Goal: Transaction & Acquisition: Purchase product/service

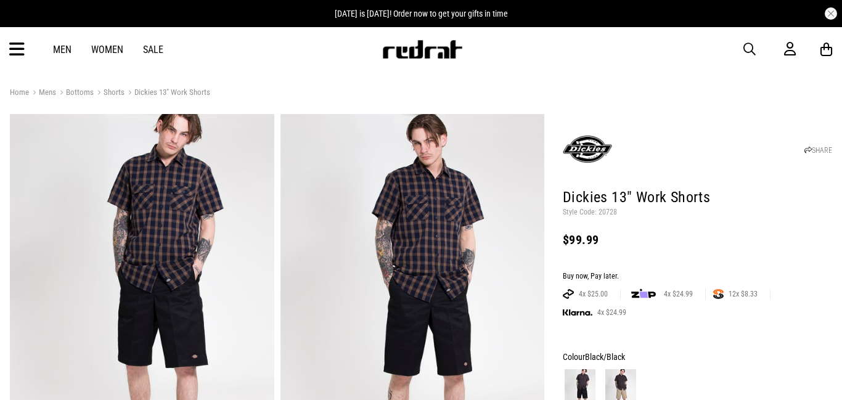
scroll to position [53, 0]
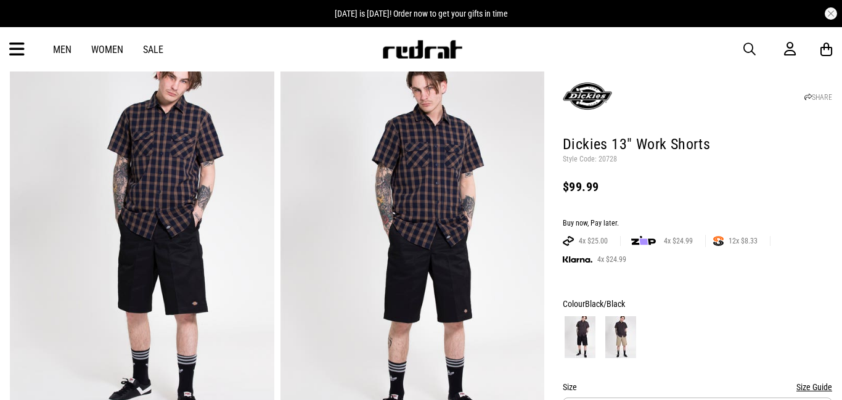
click at [623, 316] on img at bounding box center [620, 337] width 31 height 42
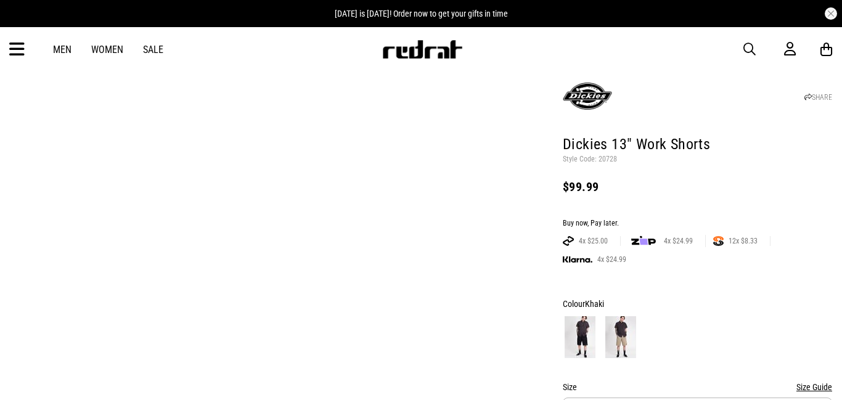
click at [623, 316] on img at bounding box center [620, 337] width 31 height 42
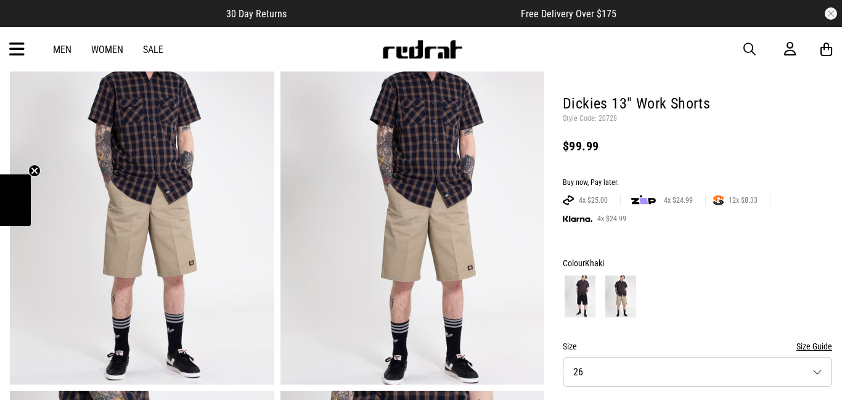
scroll to position [94, 0]
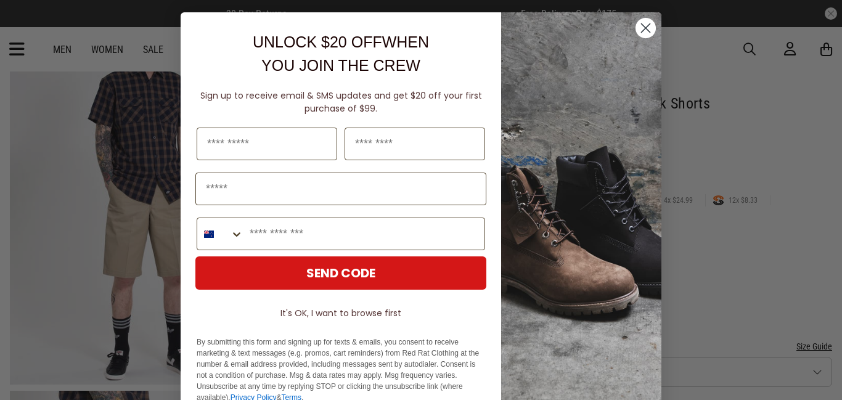
click at [649, 25] on circle "Close dialog" at bounding box center [645, 28] width 20 height 20
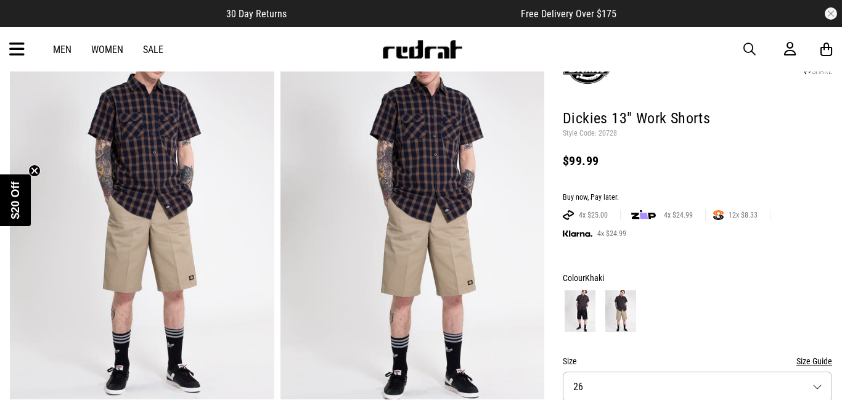
scroll to position [0, 0]
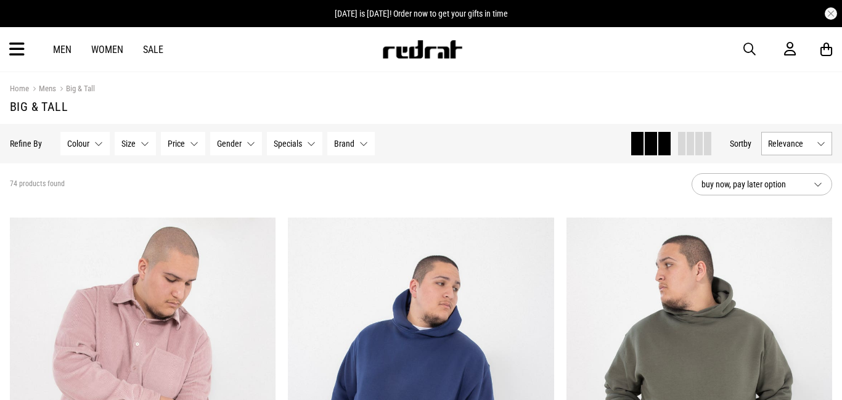
scroll to position [195, 0]
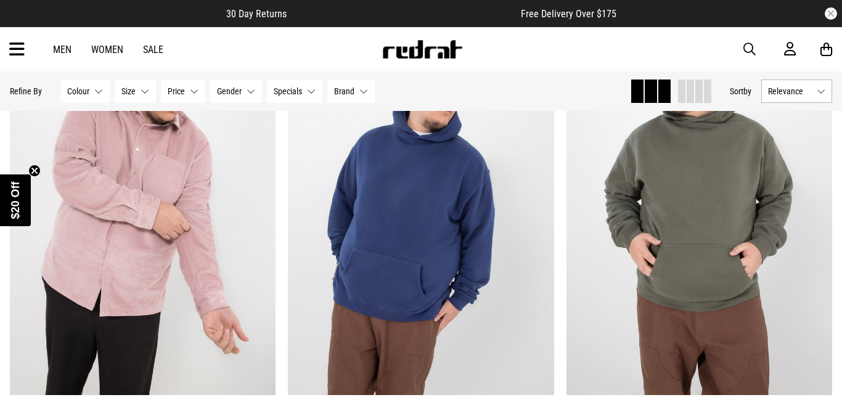
click at [754, 46] on span "button" at bounding box center [749, 49] width 12 height 15
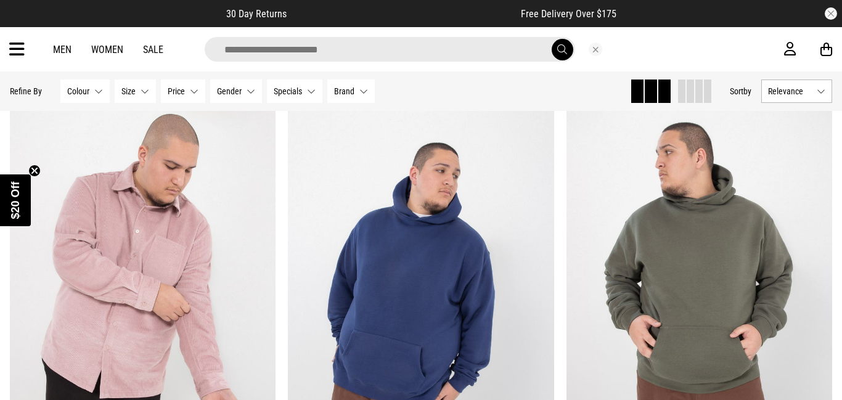
scroll to position [0, 0]
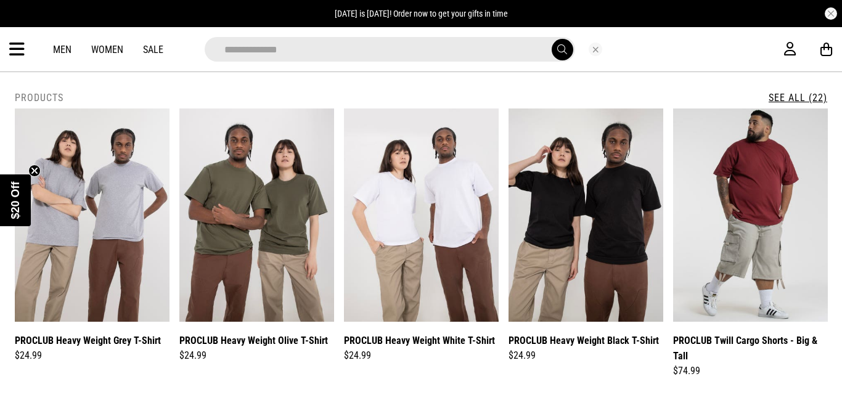
type input "**********"
click at [552, 39] on button "submit" at bounding box center [563, 50] width 22 height 22
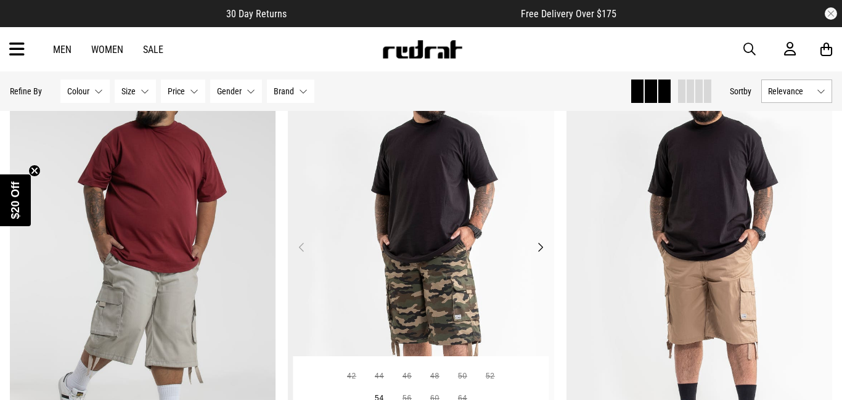
scroll to position [136, 0]
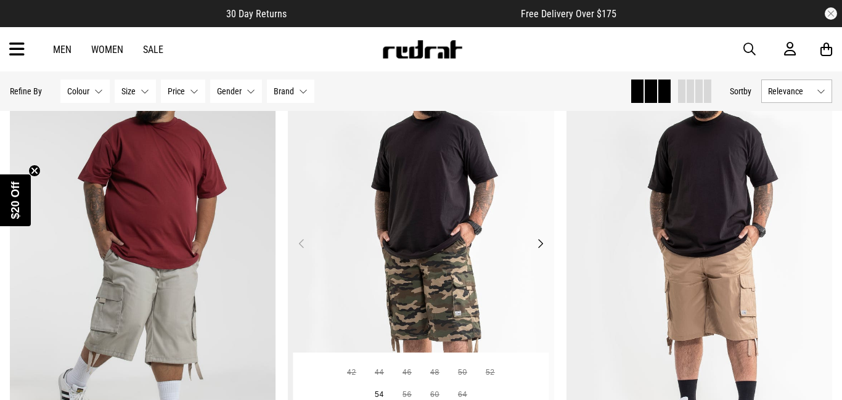
click at [541, 242] on button "Next" at bounding box center [539, 243] width 15 height 15
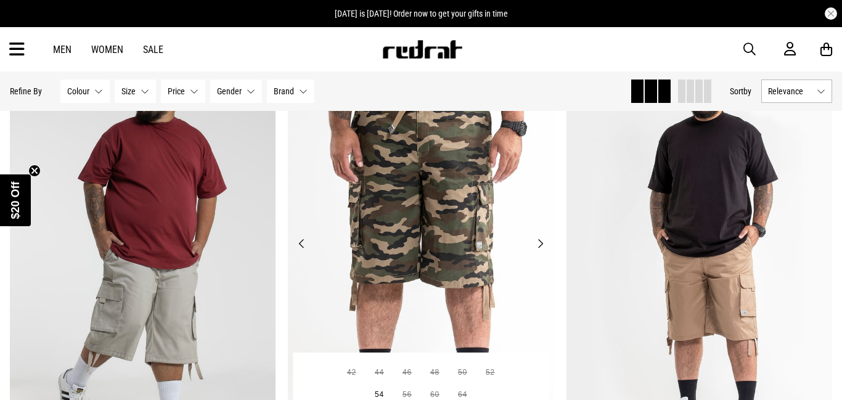
click at [541, 240] on button "Next" at bounding box center [539, 243] width 15 height 15
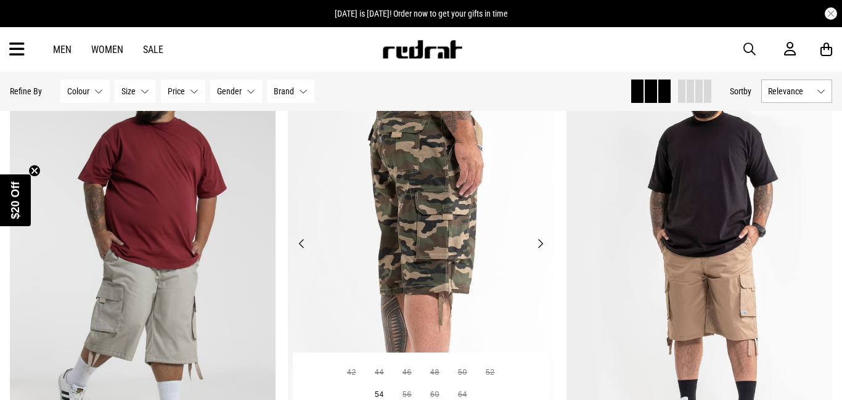
scroll to position [134, 0]
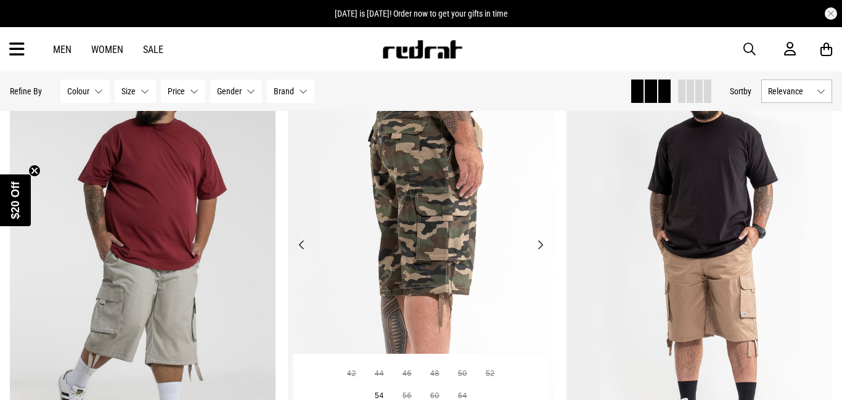
click at [541, 242] on button "Next" at bounding box center [539, 244] width 15 height 15
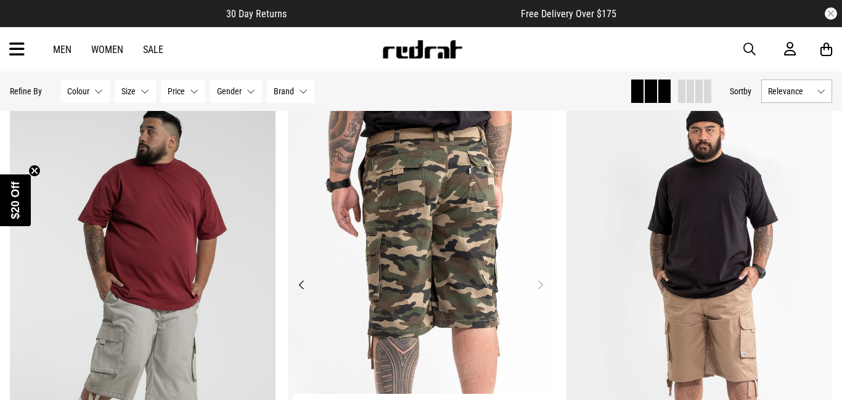
scroll to position [130, 0]
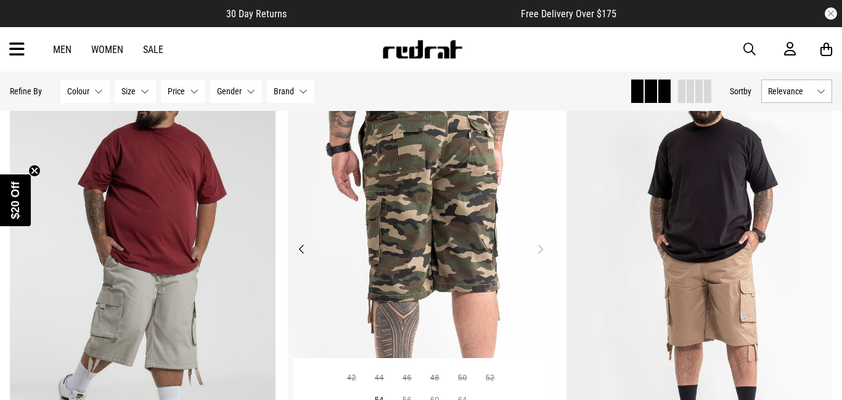
click at [542, 245] on button "Next" at bounding box center [539, 249] width 15 height 15
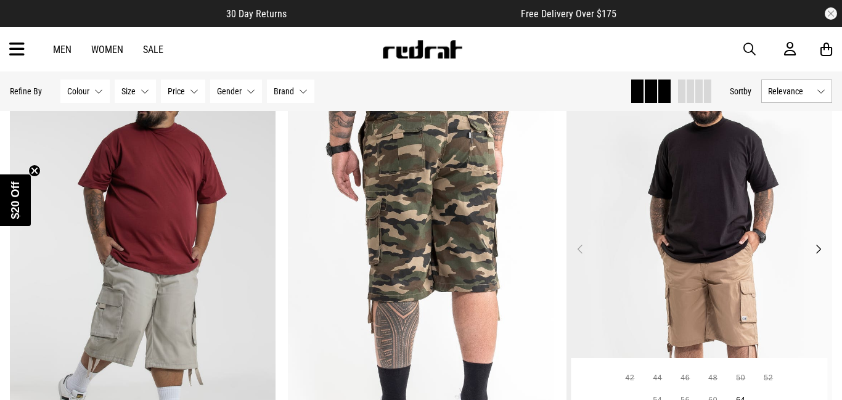
click at [814, 254] on button "Next" at bounding box center [817, 249] width 15 height 15
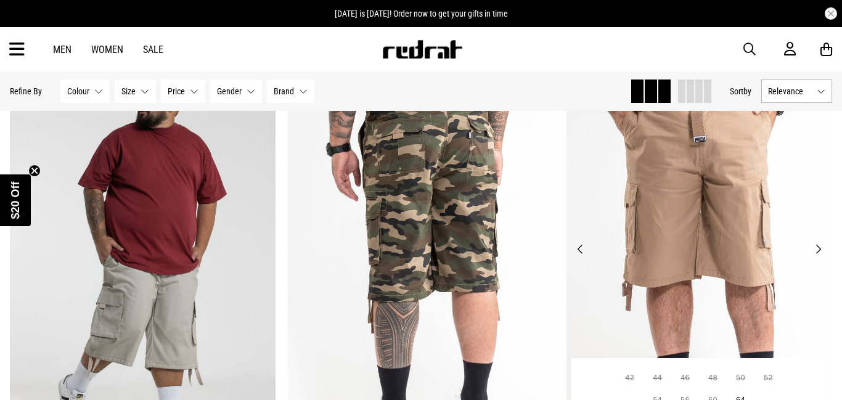
click at [818, 246] on button "Next" at bounding box center [817, 249] width 15 height 15
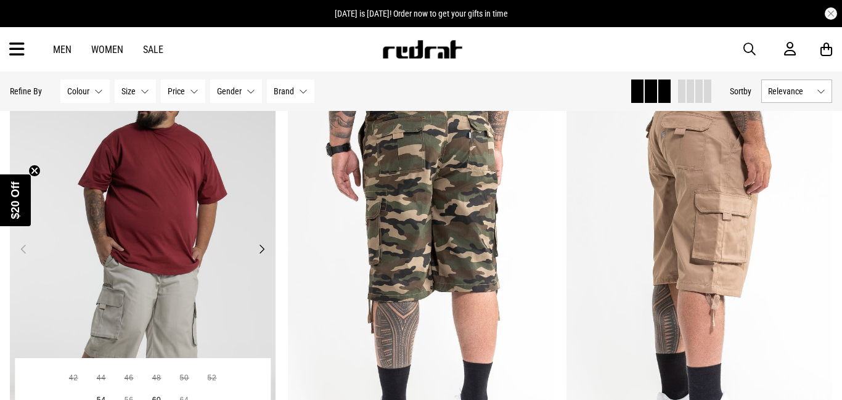
click at [258, 246] on button "Next" at bounding box center [261, 249] width 15 height 15
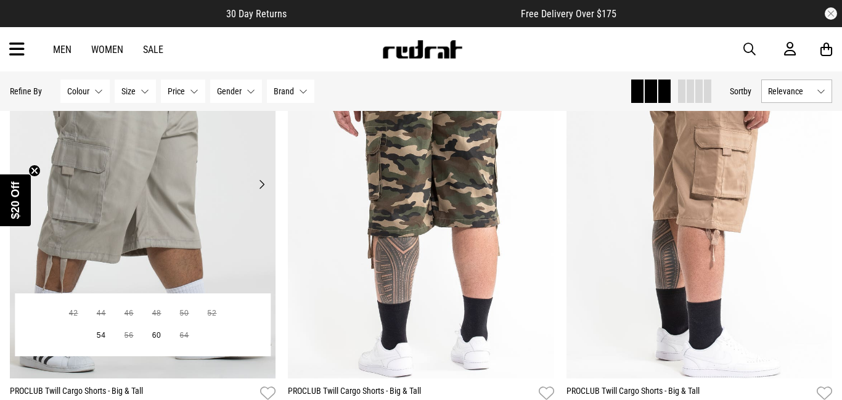
scroll to position [161, 0]
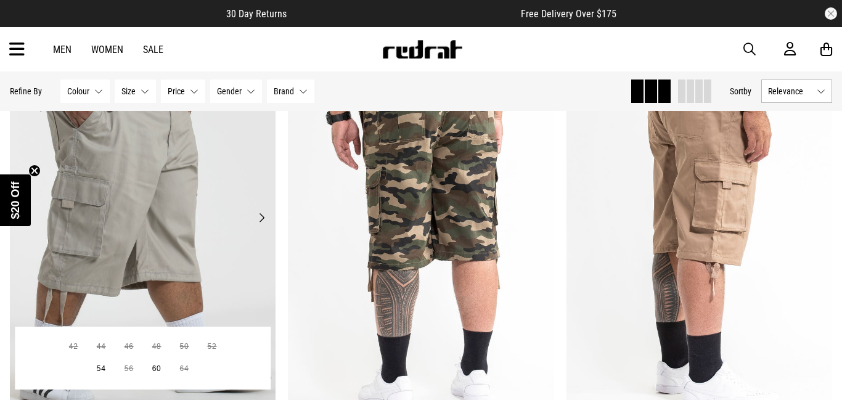
click at [265, 221] on button "Next" at bounding box center [261, 217] width 15 height 15
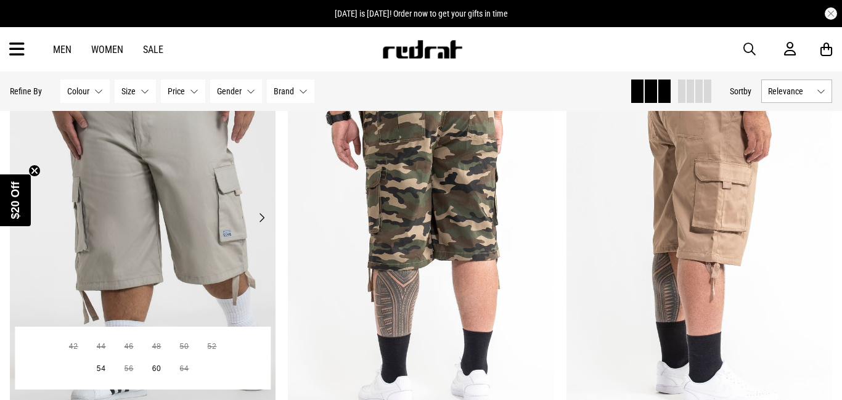
click at [262, 212] on button "Next" at bounding box center [261, 217] width 15 height 15
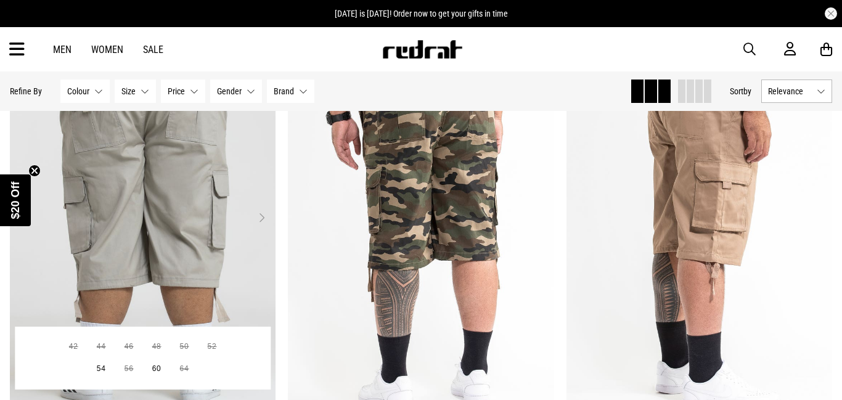
click at [267, 221] on button "Next" at bounding box center [261, 217] width 15 height 15
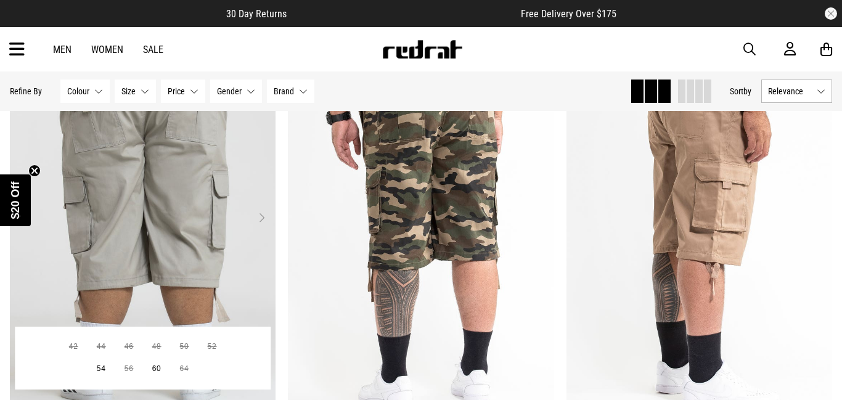
click at [265, 216] on button "Next" at bounding box center [261, 217] width 15 height 15
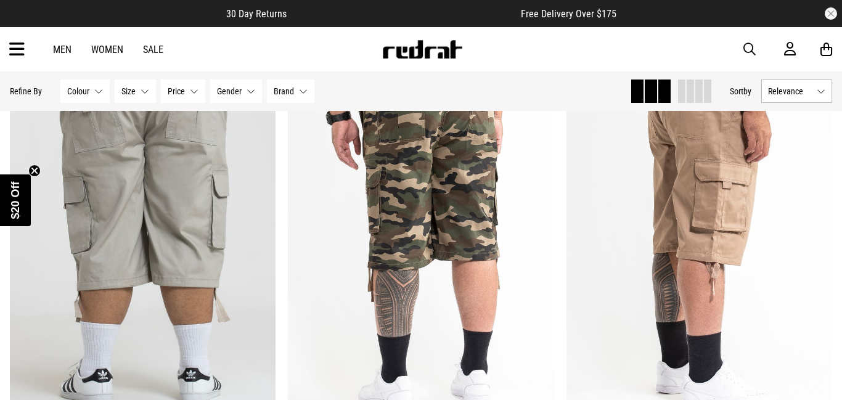
click at [34, 168] on circle "Close teaser" at bounding box center [35, 171] width 12 height 12
